Goal: Task Accomplishment & Management: Manage account settings

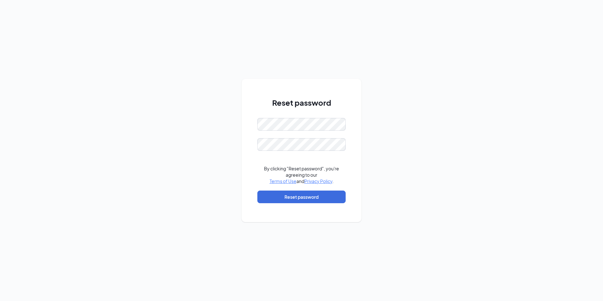
click at [504, 135] on div "Reset password By clicking "Reset password", you're agreeing to our Terms of Us…" at bounding box center [301, 150] width 603 height 301
click at [317, 195] on button "Reset password" at bounding box center [301, 197] width 88 height 13
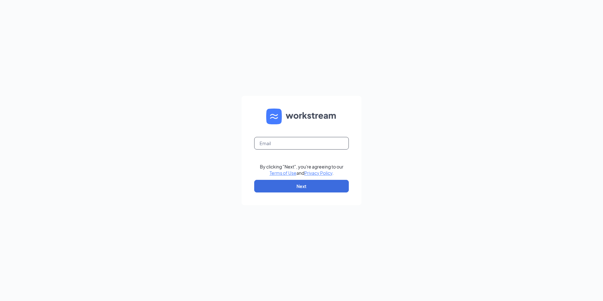
click at [303, 145] on input "text" at bounding box center [301, 143] width 95 height 13
type input "echavez@socalpenske.com"
click at [304, 186] on button "Next" at bounding box center [301, 186] width 95 height 13
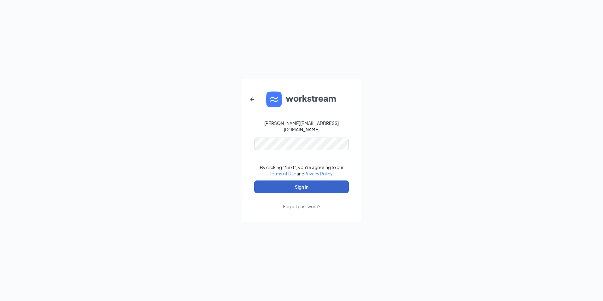
click at [288, 181] on button "Sign In" at bounding box center [301, 186] width 95 height 13
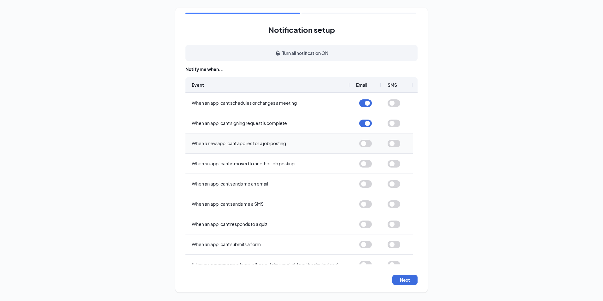
click at [367, 143] on button "button" at bounding box center [365, 144] width 13 height 8
click at [363, 165] on button "button" at bounding box center [365, 164] width 13 height 8
click at [363, 184] on button "button" at bounding box center [365, 184] width 13 height 8
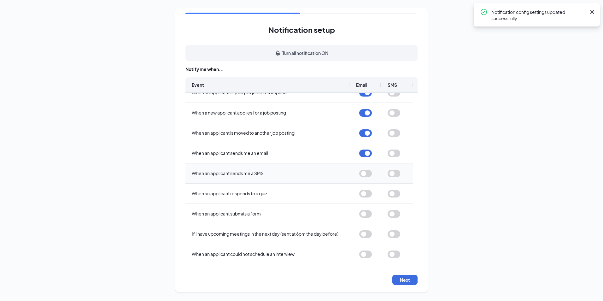
scroll to position [31, 0]
click at [366, 170] on button "button" at bounding box center [365, 174] width 13 height 8
click at [371, 218] on div at bounding box center [365, 213] width 13 height 19
click at [370, 214] on button "button" at bounding box center [365, 214] width 13 height 8
click at [400, 282] on button "Next" at bounding box center [404, 280] width 25 height 10
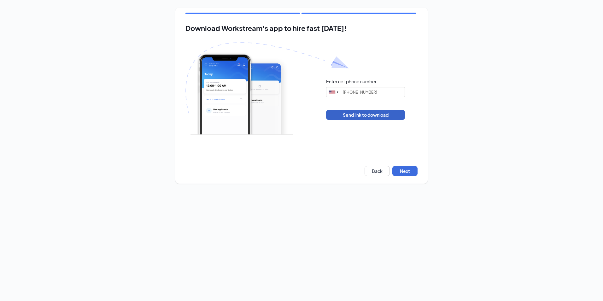
click at [378, 118] on button "Send link to download" at bounding box center [365, 115] width 79 height 10
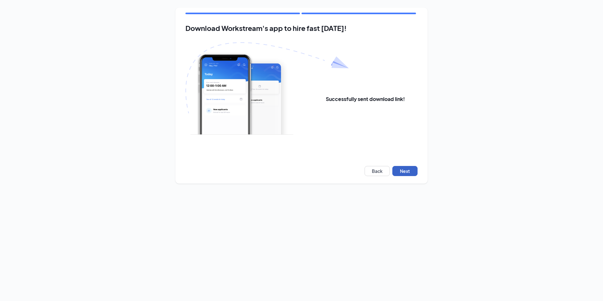
click at [405, 169] on button "Next" at bounding box center [404, 171] width 25 height 10
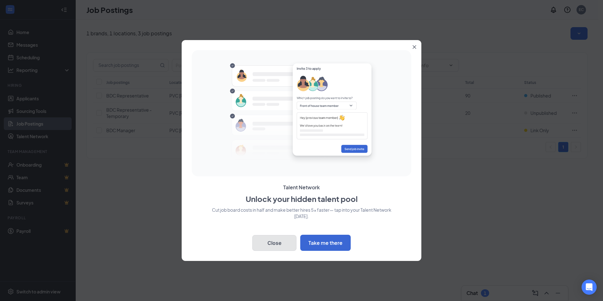
click at [284, 244] on button "Close" at bounding box center [274, 243] width 44 height 16
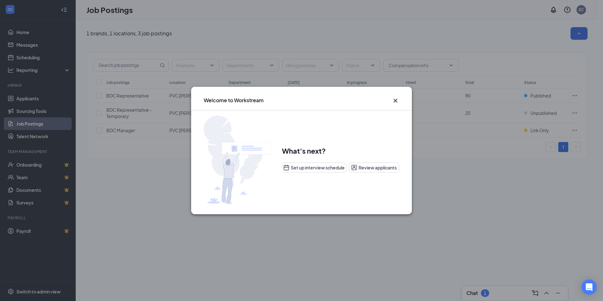
click at [398, 100] on icon "Cross" at bounding box center [396, 101] width 8 height 8
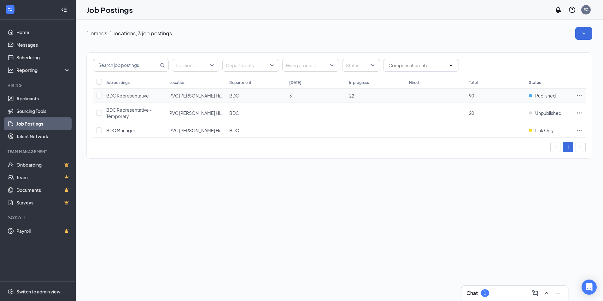
click at [118, 96] on span "BDC Representative" at bounding box center [127, 96] width 43 height 6
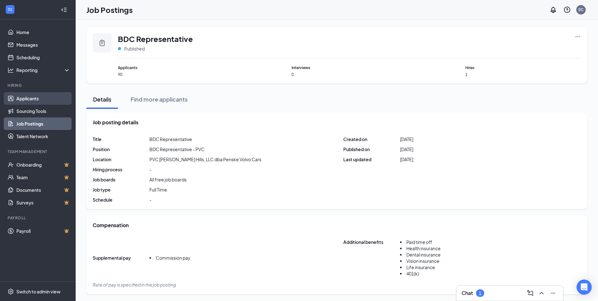
click at [26, 100] on link "Applicants" at bounding box center [43, 98] width 54 height 13
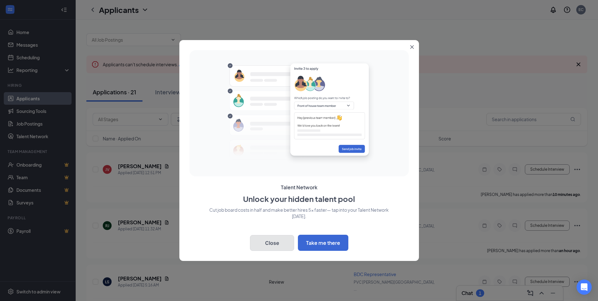
click at [286, 247] on button "Close" at bounding box center [272, 243] width 44 height 16
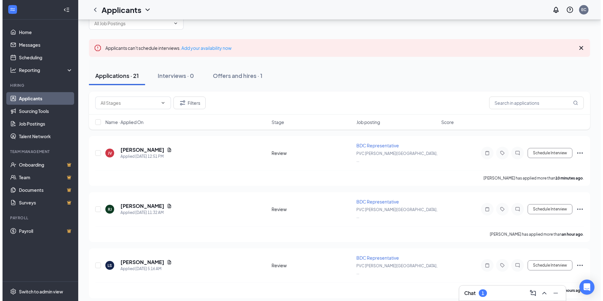
scroll to position [32, 0]
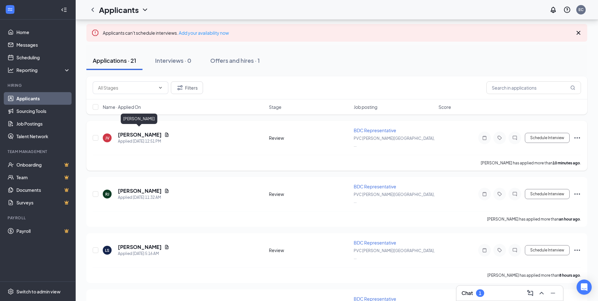
drag, startPoint x: 125, startPoint y: 132, endPoint x: 120, endPoint y: 131, distance: 5.4
click at [120, 131] on h5 "[PERSON_NAME]" at bounding box center [140, 134] width 44 height 7
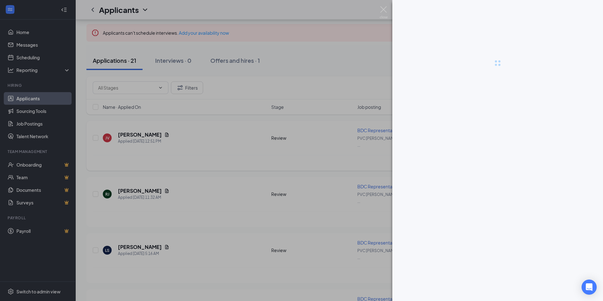
click at [120, 131] on div at bounding box center [301, 150] width 603 height 301
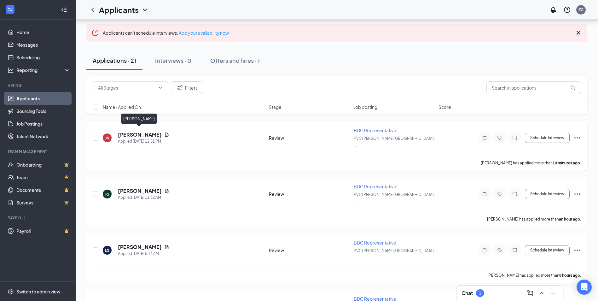
click at [120, 131] on h5 "[PERSON_NAME]" at bounding box center [140, 134] width 44 height 7
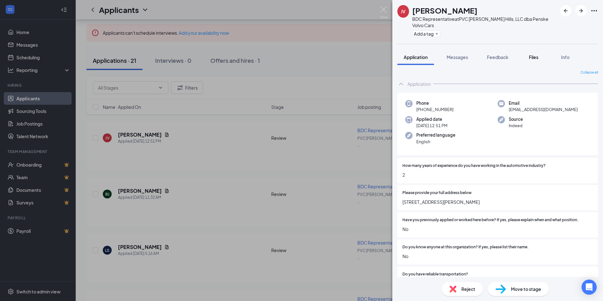
click at [533, 54] on span "Files" at bounding box center [533, 57] width 9 height 6
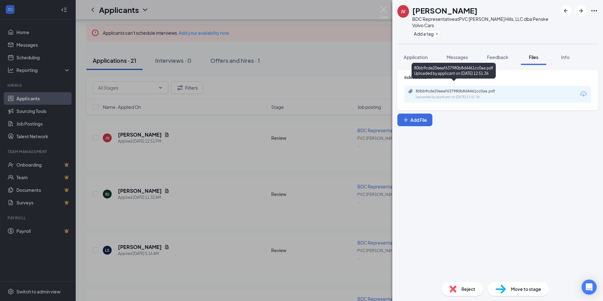
click at [451, 89] on div "80bb9cde20eeaf637980b8d4461cc0aa.pdf" at bounding box center [460, 91] width 88 height 5
click at [516, 285] on div "Move to stage" at bounding box center [518, 289] width 61 height 14
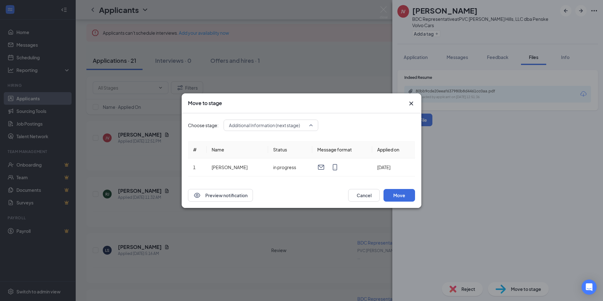
click at [315, 127] on div "Additional Information (next stage) 3930026 3930024 3930027 Application Review …" at bounding box center [271, 125] width 95 height 11
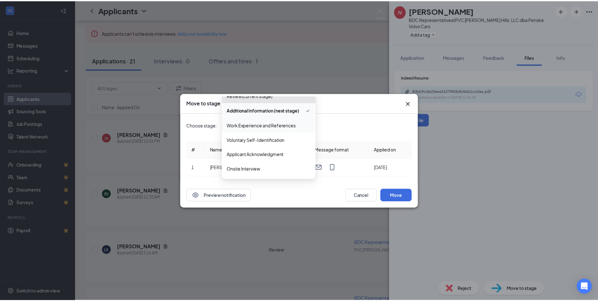
scroll to position [32, 0]
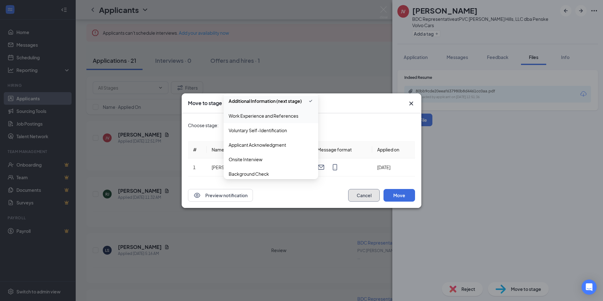
click at [370, 195] on button "Cancel" at bounding box center [364, 195] width 32 height 13
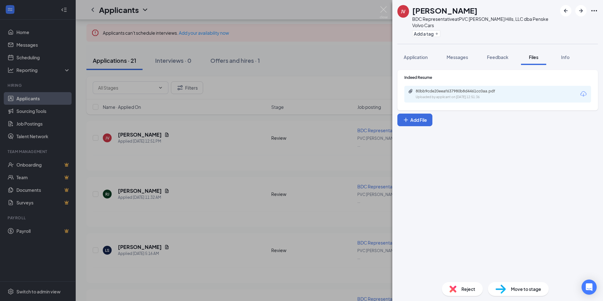
click at [325, 53] on div "JV [PERSON_NAME] BDC Representative at PVC [PERSON_NAME][GEOGRAPHIC_DATA], LLC …" at bounding box center [301, 150] width 603 height 301
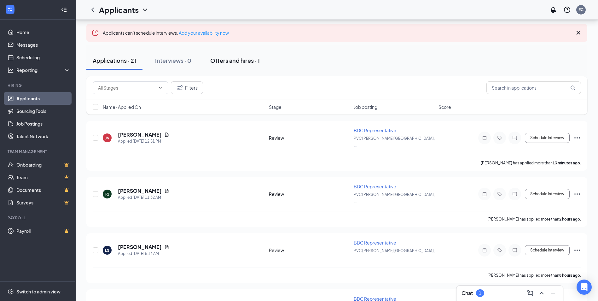
click at [225, 59] on div "Offers and hires · 1" at bounding box center [235, 60] width 50 height 8
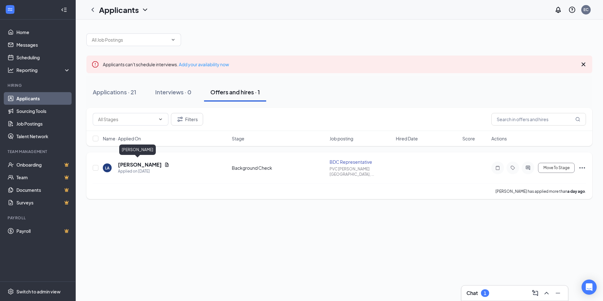
click at [124, 161] on h5 "[PERSON_NAME]" at bounding box center [140, 164] width 44 height 7
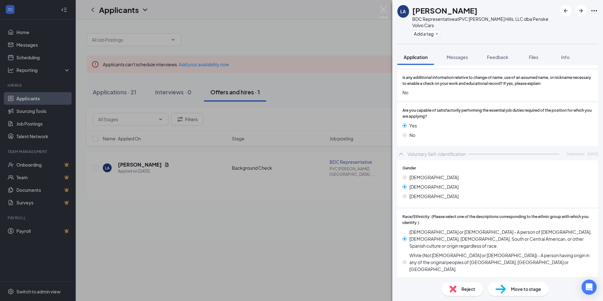
scroll to position [1779, 0]
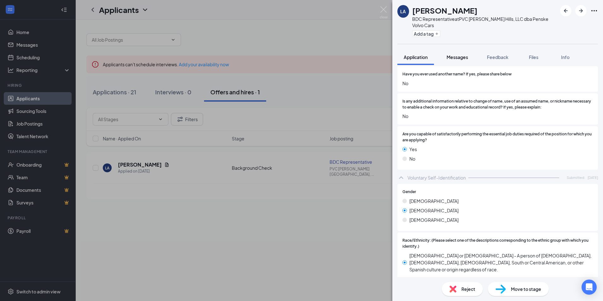
click at [456, 54] on span "Messages" at bounding box center [457, 57] width 21 height 6
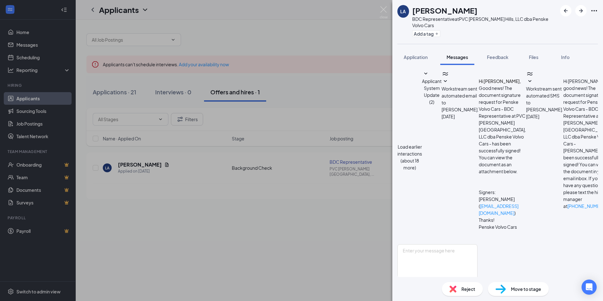
click at [458, 112] on span "Workstream sent automated email to [PERSON_NAME]." at bounding box center [460, 99] width 37 height 27
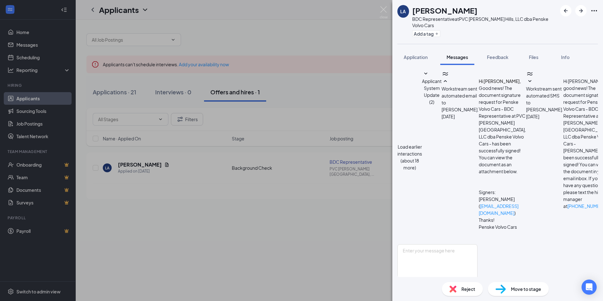
scroll to position [290, 0]
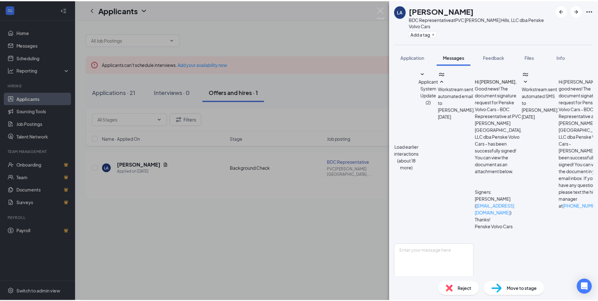
scroll to position [279, 0]
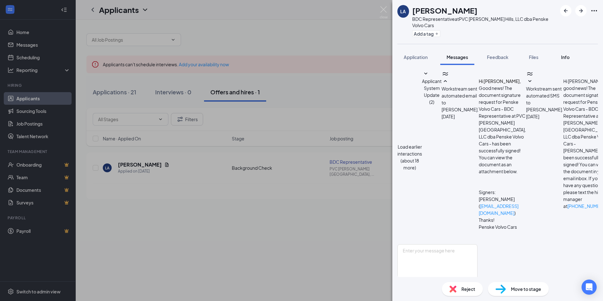
click at [567, 54] on span "Info" at bounding box center [565, 57] width 9 height 6
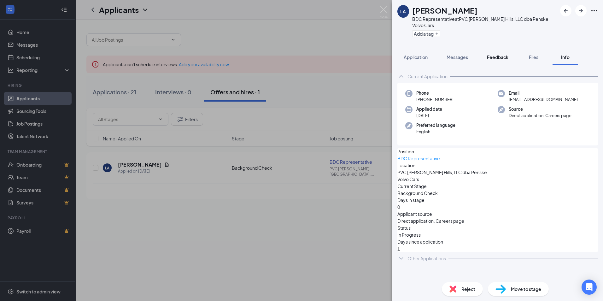
click at [499, 54] on span "Feedback" at bounding box center [497, 57] width 21 height 6
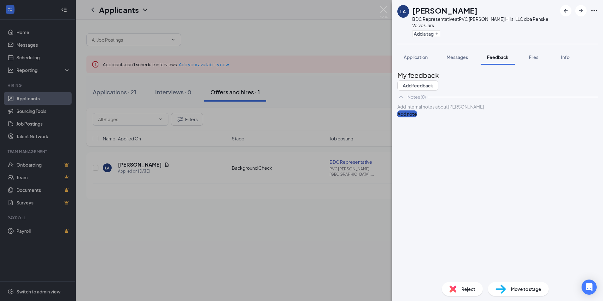
click at [417, 117] on button "Add note" at bounding box center [408, 113] width 20 height 7
click at [442, 110] on div at bounding box center [498, 106] width 200 height 7
click at [439, 80] on button "Add feedback" at bounding box center [418, 85] width 41 height 10
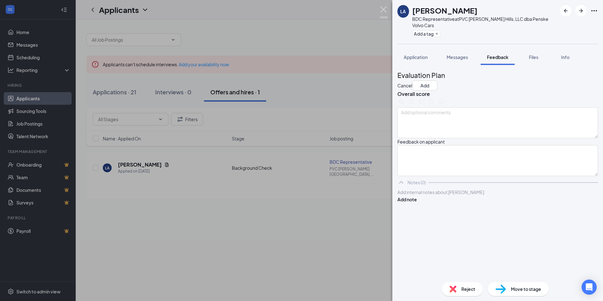
click at [387, 14] on img at bounding box center [384, 12] width 8 height 12
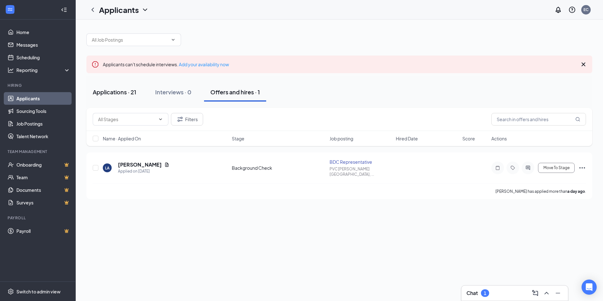
click at [125, 91] on div "Applications · 21" at bounding box center [115, 92] width 44 height 8
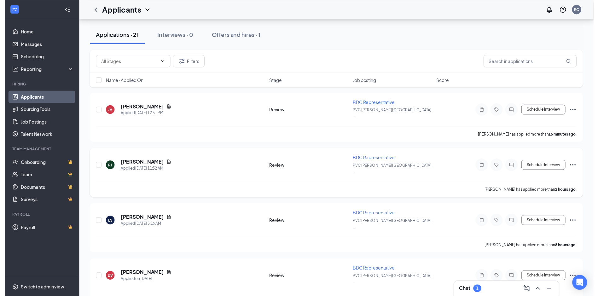
scroll to position [63, 0]
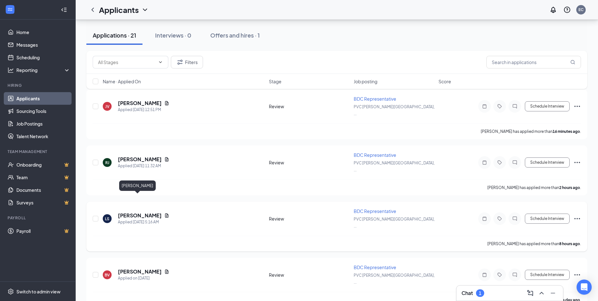
click at [121, 212] on h5 "[PERSON_NAME]" at bounding box center [140, 215] width 44 height 7
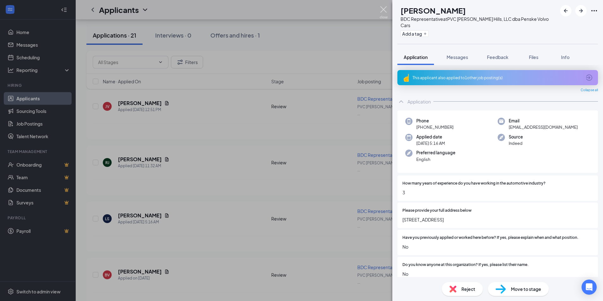
click at [386, 10] on img at bounding box center [384, 12] width 8 height 12
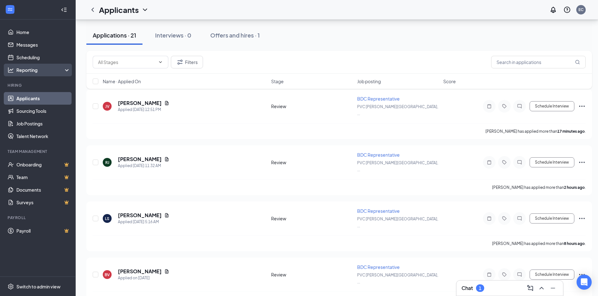
click at [30, 74] on div "Reporting" at bounding box center [38, 70] width 76 height 13
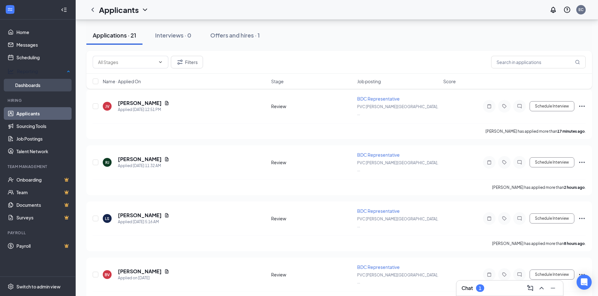
click at [23, 81] on link "Dashboards" at bounding box center [42, 85] width 55 height 13
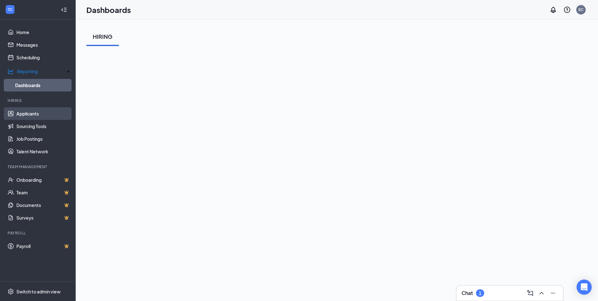
click at [27, 113] on link "Applicants" at bounding box center [43, 113] width 54 height 13
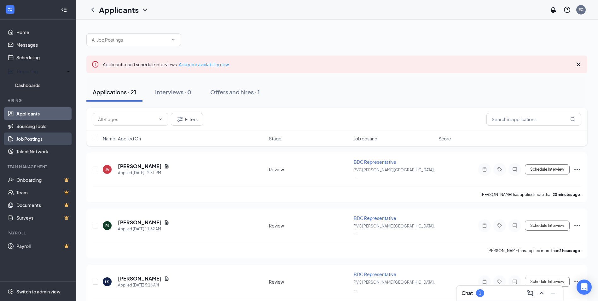
click at [30, 133] on link "Job Postings" at bounding box center [43, 139] width 54 height 13
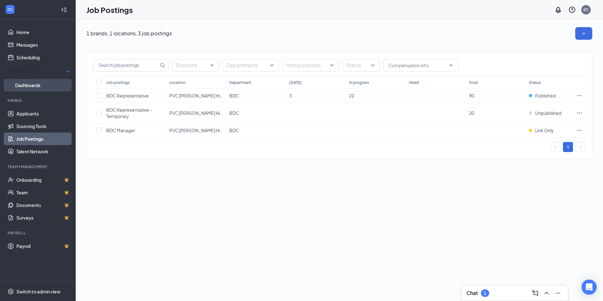
click at [29, 85] on link "Dashboards" at bounding box center [42, 85] width 55 height 13
